Goal: Obtain resource: Obtain resource

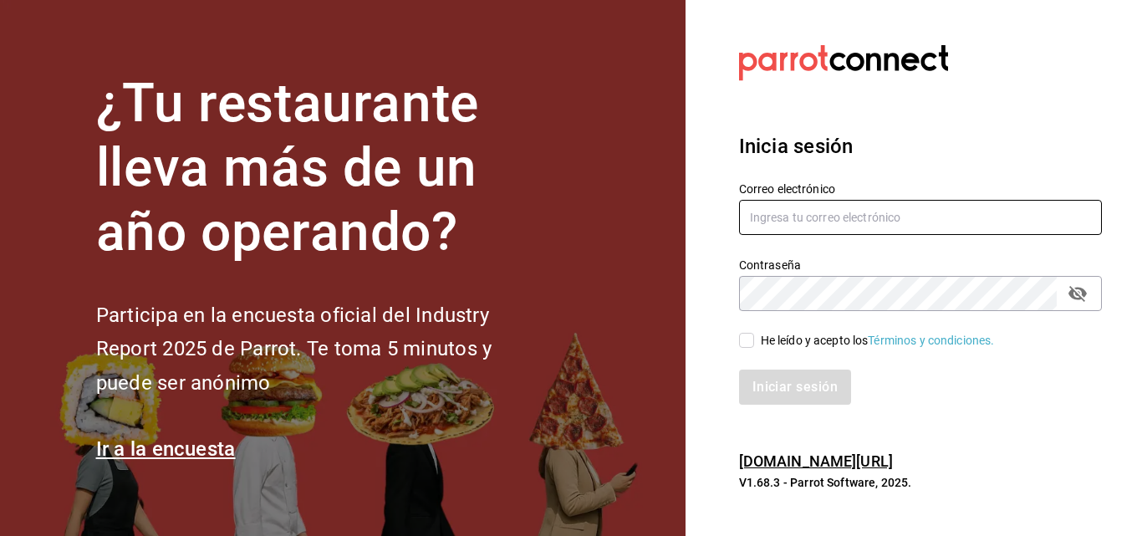
click at [806, 204] on input "text" at bounding box center [920, 217] width 363 height 35
type input "[EMAIL_ADDRESS][DOMAIN_NAME]"
click at [796, 311] on div "Contraseña" at bounding box center [920, 293] width 363 height 35
click at [743, 346] on input "He leído y acepto los Términos y condiciones." at bounding box center [746, 340] width 15 height 15
checkbox input "true"
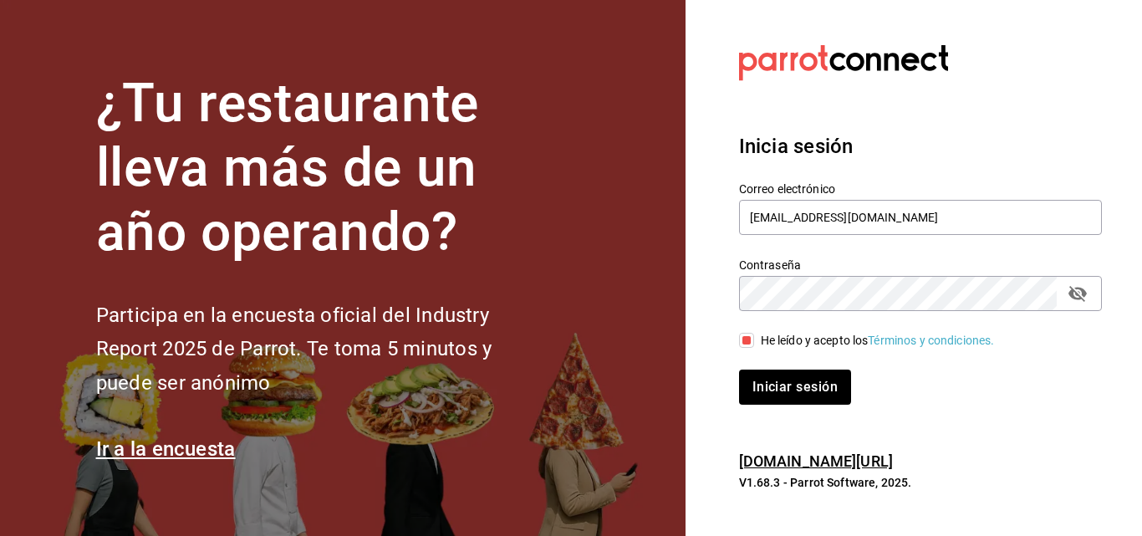
click at [760, 364] on div "Iniciar sesión" at bounding box center [910, 376] width 383 height 55
click at [764, 374] on button "Iniciar sesión" at bounding box center [796, 386] width 114 height 35
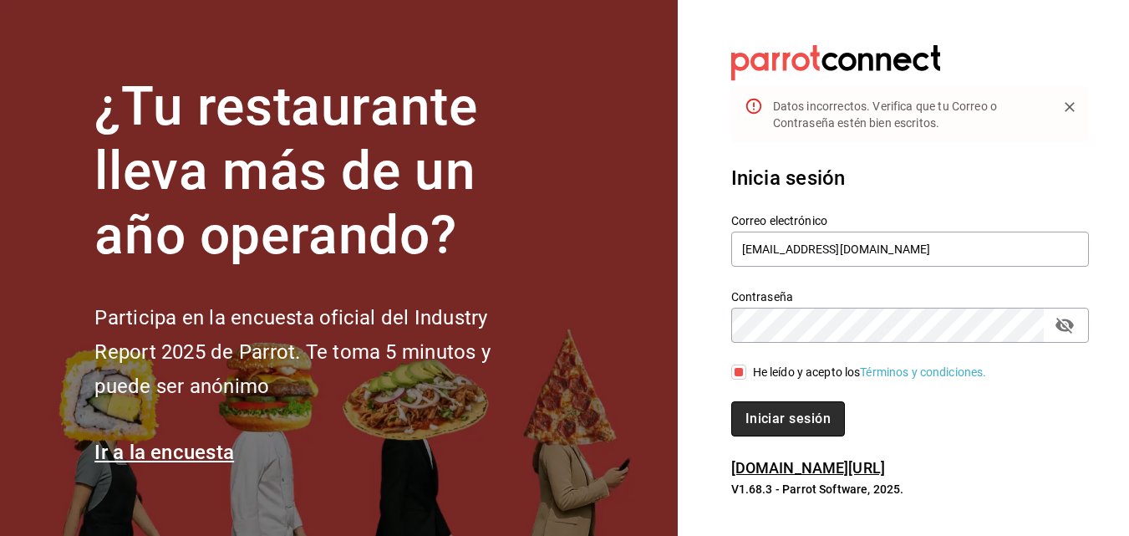
click at [796, 404] on button "Iniciar sesión" at bounding box center [788, 418] width 114 height 35
click at [1061, 330] on icon "passwordField" at bounding box center [1064, 326] width 18 height 16
click at [780, 427] on button "Iniciar sesión" at bounding box center [788, 418] width 114 height 35
click at [792, 414] on button "Iniciar sesión" at bounding box center [788, 418] width 114 height 35
drag, startPoint x: 880, startPoint y: 254, endPoint x: 669, endPoint y: 252, distance: 211.4
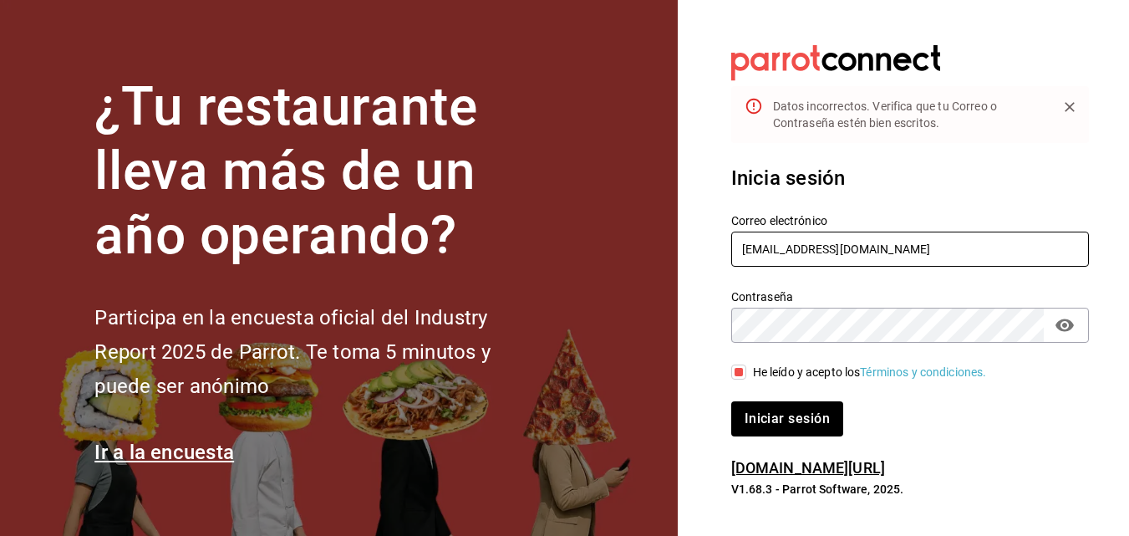
click at [669, 252] on div "¿Tu restaurante lleva más de un año operando? Participa en la encuesta oficial …" at bounding box center [564, 268] width 1129 height 536
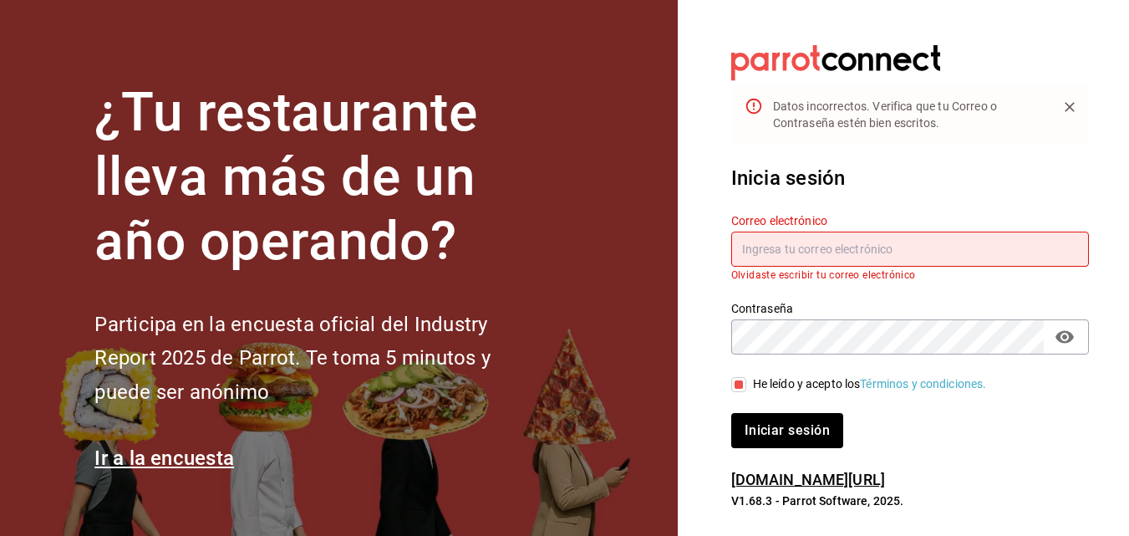
click at [770, 160] on div "Inicia sesión Correo electrónico Olvidaste escribir tu correo electrónico Contr…" at bounding box center [910, 305] width 358 height 325
click at [638, 369] on div "¿Tu restaurante lleva más de un año operando? Participa en la encuesta oficial …" at bounding box center [564, 268] width 1129 height 536
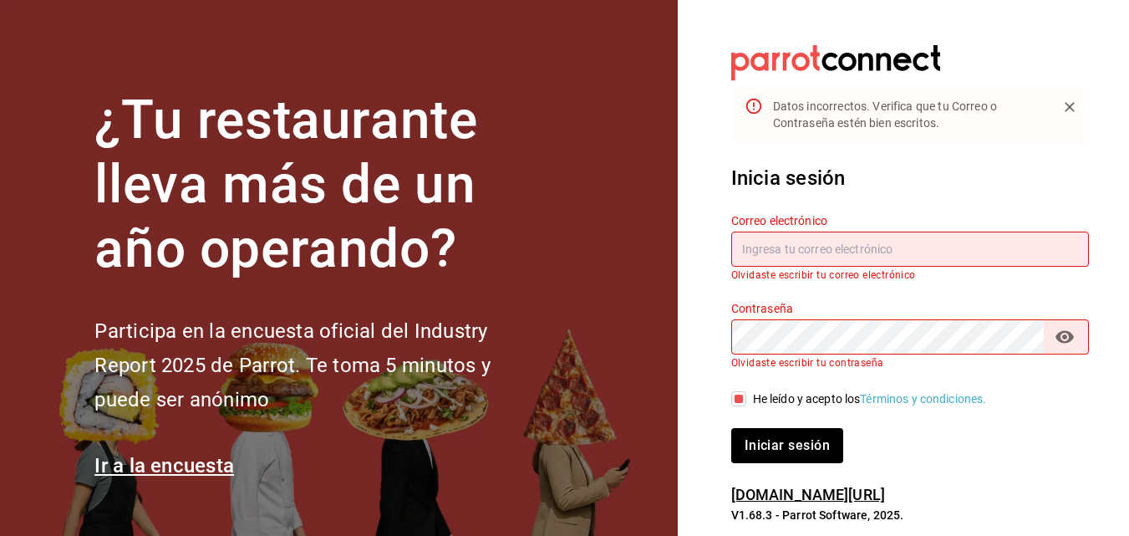
click at [748, 248] on input "text" at bounding box center [910, 248] width 358 height 35
type input "a3"
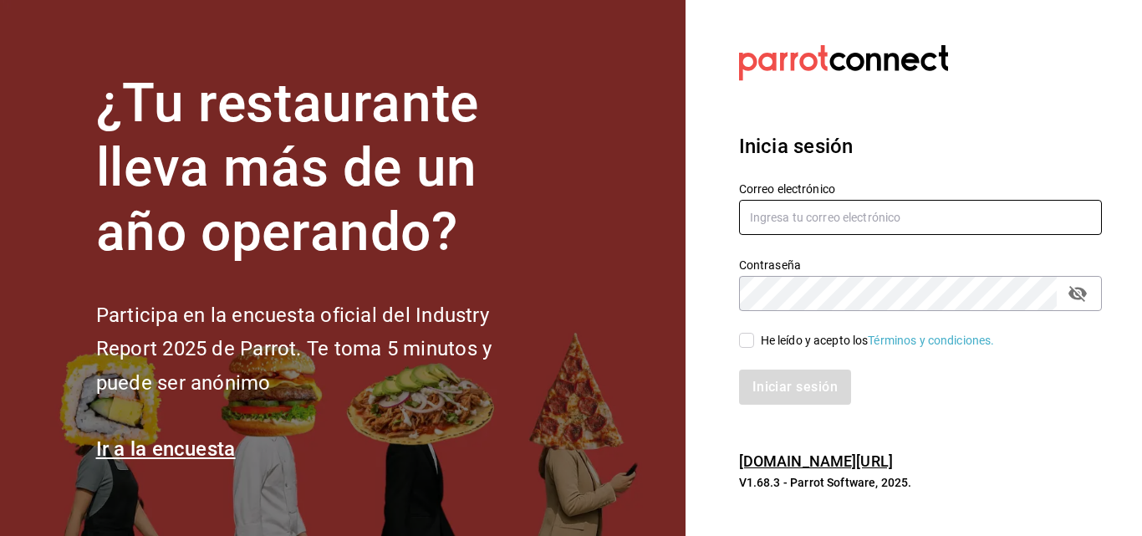
click at [771, 212] on input "text" at bounding box center [920, 217] width 363 height 35
type input "[EMAIL_ADDRESS][DOMAIN_NAME]"
click at [796, 315] on div "He leído y acepto los Términos y condiciones." at bounding box center [910, 330] width 383 height 38
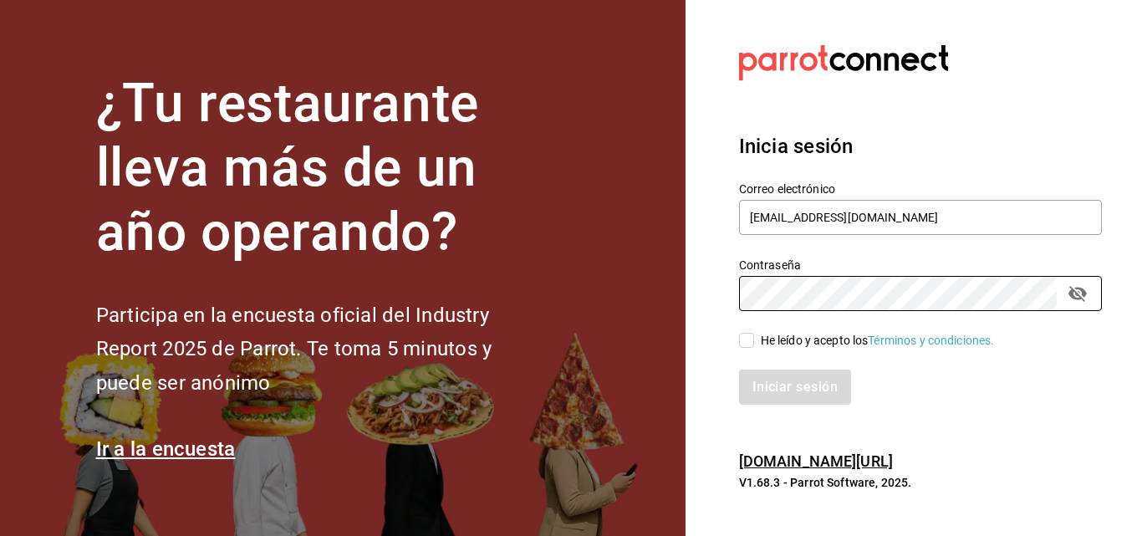
click at [751, 338] on input "He leído y acepto los Términos y condiciones." at bounding box center [746, 340] width 15 height 15
checkbox input "true"
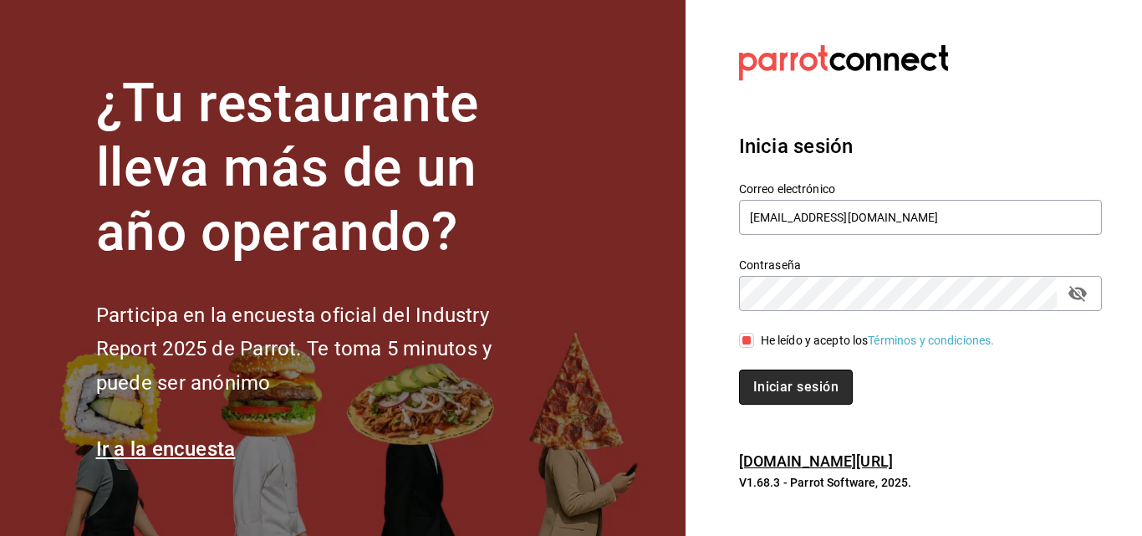
click at [763, 388] on button "Iniciar sesión" at bounding box center [796, 386] width 114 height 35
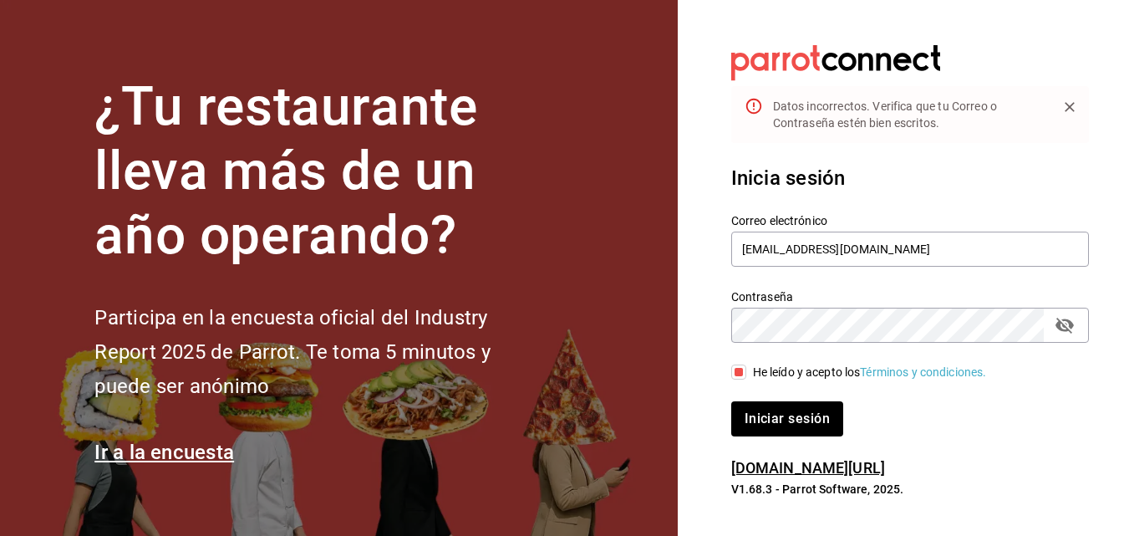
click at [1067, 337] on button "passwordField" at bounding box center [1064, 325] width 28 height 28
drag, startPoint x: 888, startPoint y: 261, endPoint x: 667, endPoint y: 246, distance: 222.0
click at [667, 246] on div "¿Tu restaurante lleva más de un año operando? Participa en la encuesta oficial …" at bounding box center [564, 268] width 1129 height 536
type input "[EMAIL_ADDRESS][DOMAIN_NAME]"
click at [787, 437] on div "Inicia sesión Correo electrónico [EMAIL_ADDRESS][DOMAIN_NAME] Contraseña Contra…" at bounding box center [910, 299] width 358 height 313
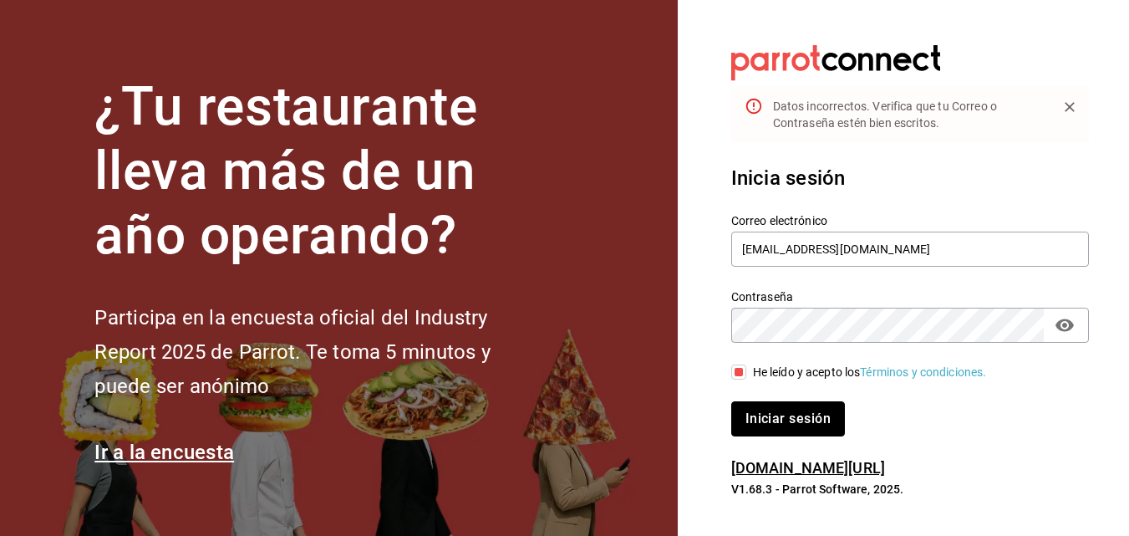
click at [787, 425] on button "Iniciar sesión" at bounding box center [788, 418] width 114 height 35
drag, startPoint x: 904, startPoint y: 255, endPoint x: 694, endPoint y: 300, distance: 214.6
click at [694, 300] on section "Datos incorrectos. Verifica que tu Correo o Contraseña estén bien escritos. Ini…" at bounding box center [903, 271] width 451 height 542
type input "[EMAIL_ADDRESS][DOMAIN_NAME]"
click at [782, 414] on button "Iniciar sesión" at bounding box center [788, 418] width 114 height 35
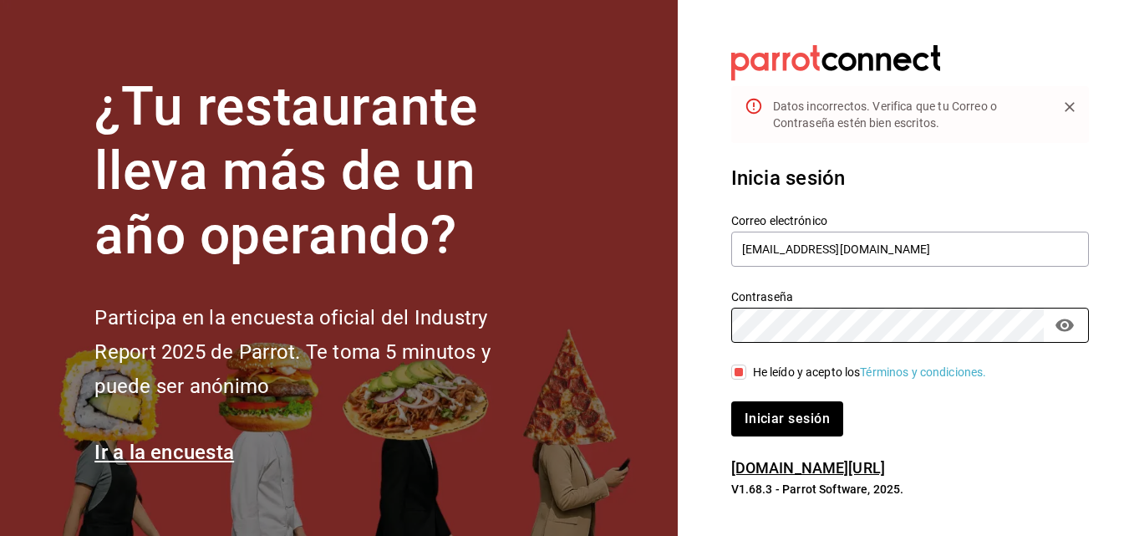
click at [672, 329] on div "¿Tu restaurante lleva más de un año operando? Participa en la encuesta oficial …" at bounding box center [564, 268] width 1129 height 536
click at [731, 401] on button "Iniciar sesión" at bounding box center [787, 418] width 112 height 35
click at [598, 374] on div "¿Tu restaurante lleva más de un año operando? Participa en la encuesta oficial …" at bounding box center [564, 268] width 1129 height 536
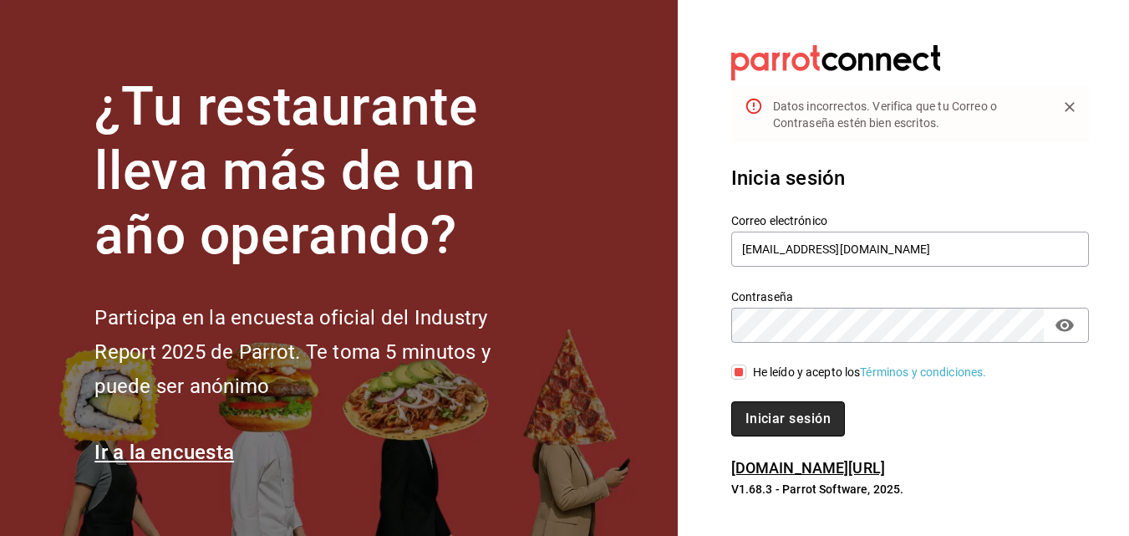
click at [747, 408] on button "Iniciar sesión" at bounding box center [788, 418] width 114 height 35
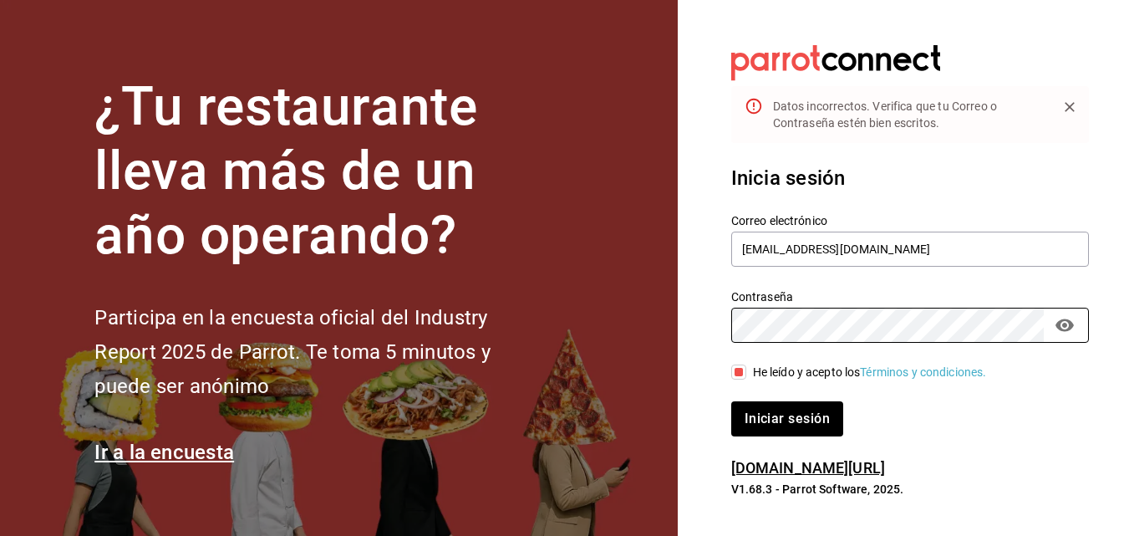
click at [633, 297] on div "¿Tu restaurante lleva más de un año operando? Participa en la encuesta oficial …" at bounding box center [564, 268] width 1129 height 536
click at [731, 401] on button "Iniciar sesión" at bounding box center [787, 418] width 112 height 35
click at [1069, 102] on icon "Close" at bounding box center [1069, 107] width 17 height 17
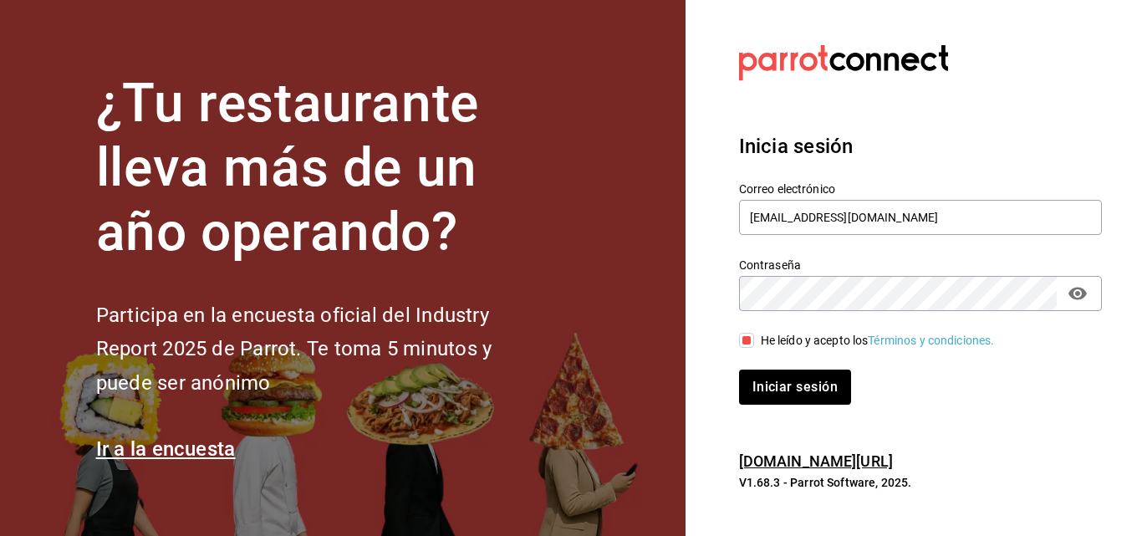
click at [739, 369] on button "Iniciar sesión" at bounding box center [795, 386] width 112 height 35
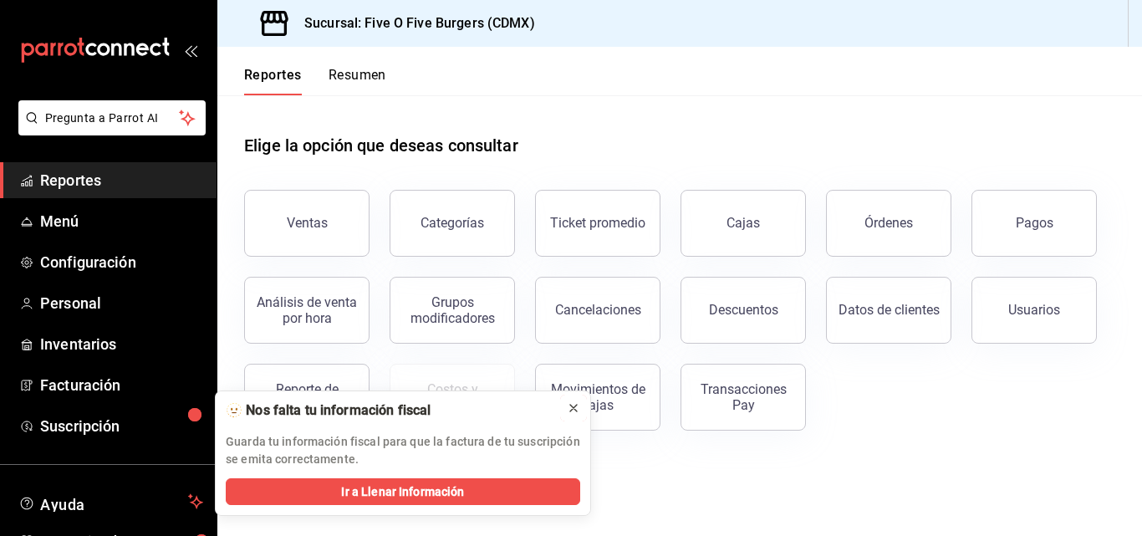
click at [577, 406] on icon at bounding box center [573, 407] width 13 height 13
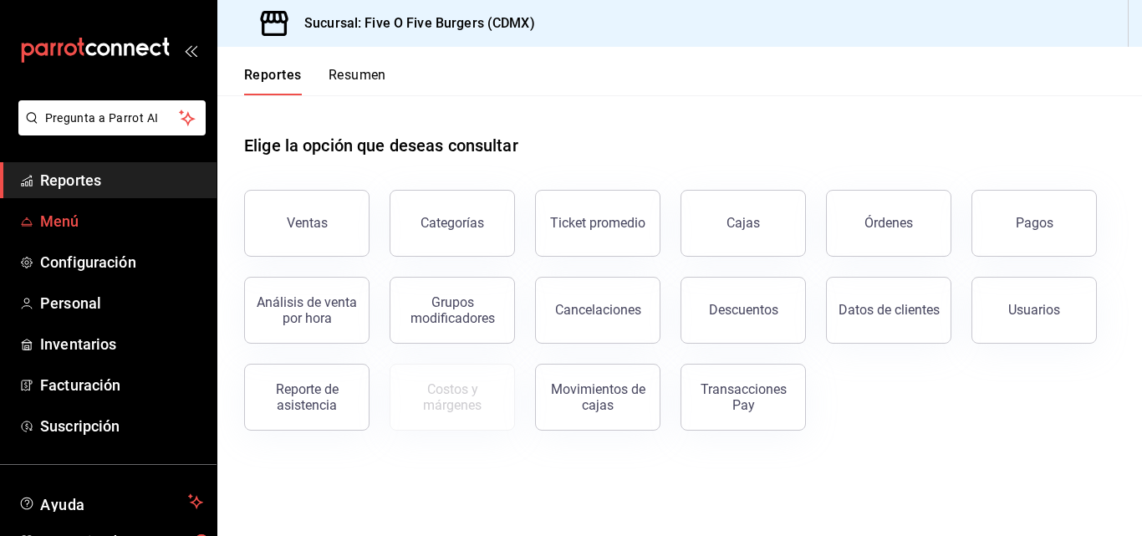
click at [102, 221] on span "Menú" at bounding box center [121, 221] width 163 height 23
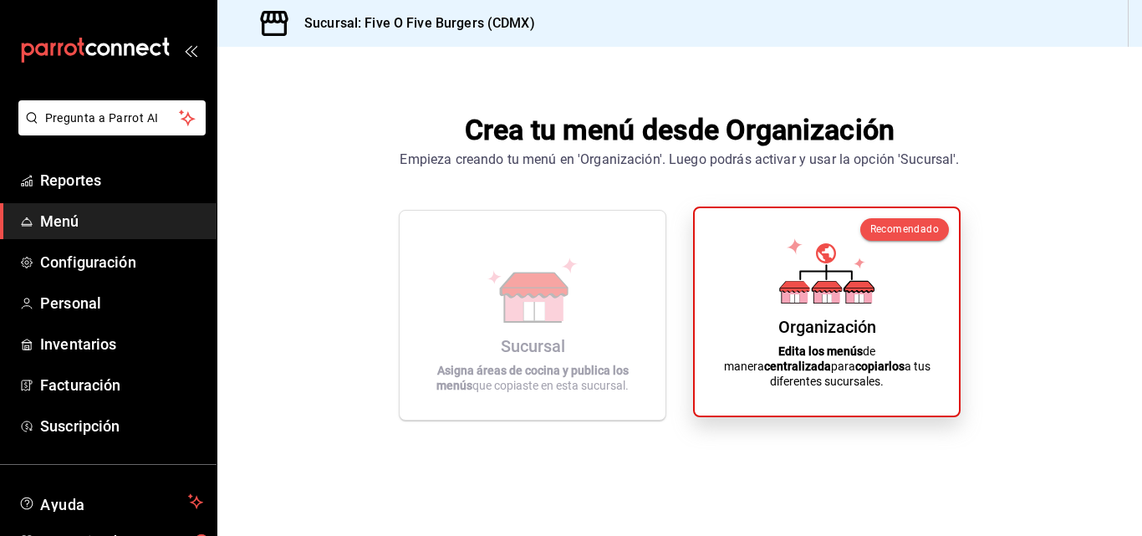
click at [791, 323] on div "Organización Edita los menús de manera centralizada para copiarlos a tus difere…" at bounding box center [827, 311] width 224 height 181
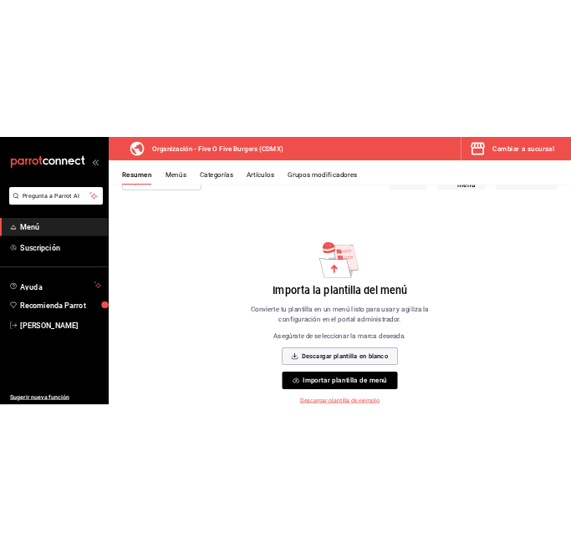
scroll to position [121, 0]
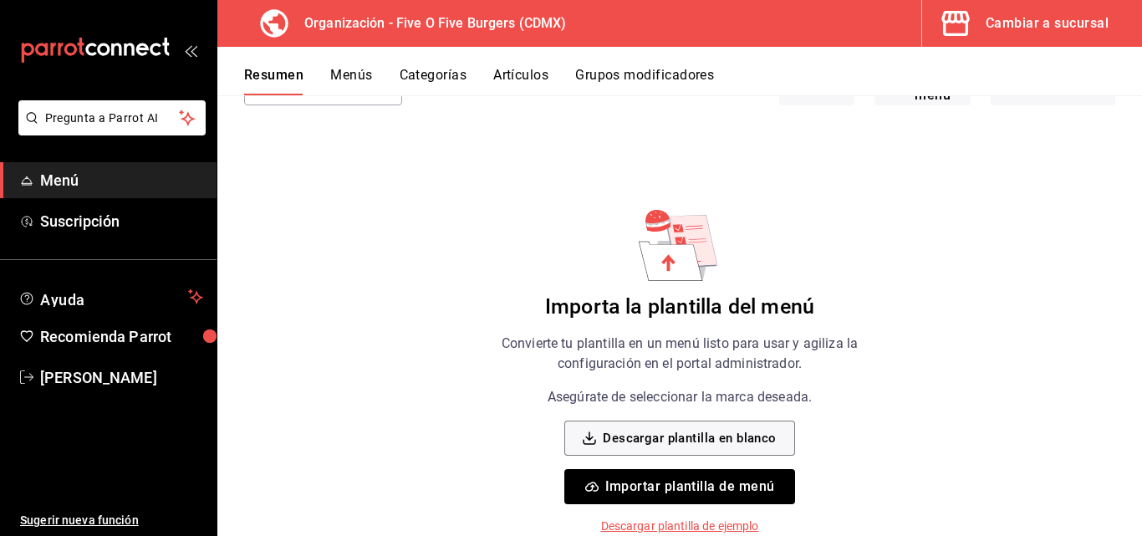
click at [662, 526] on p "Descargar plantilla de ejemplo" at bounding box center [680, 526] width 158 height 18
click at [669, 437] on button "Descargar plantilla en blanco" at bounding box center [679, 437] width 230 height 35
